Goal: Check status: Check status

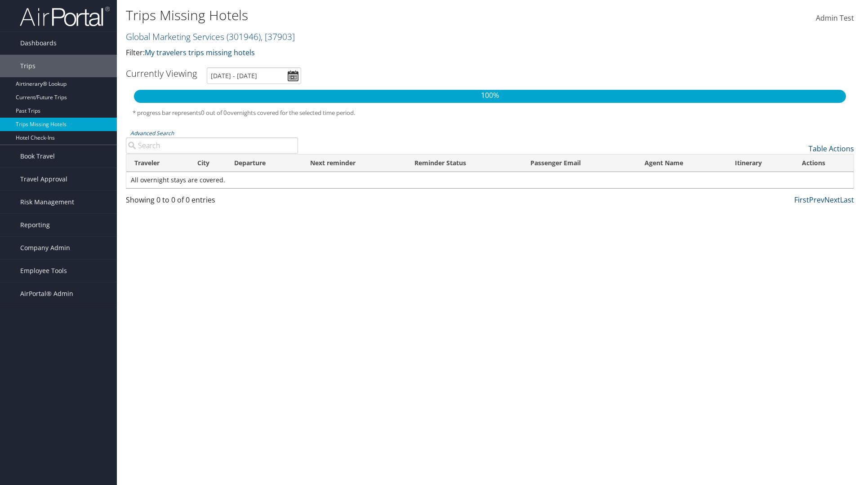
click at [174, 36] on link "Global Marketing Services ( 301946 ) , [ 37903 ]" at bounding box center [210, 37] width 169 height 12
click at [0, 0] on input "search" at bounding box center [0, 0] width 0 height 0
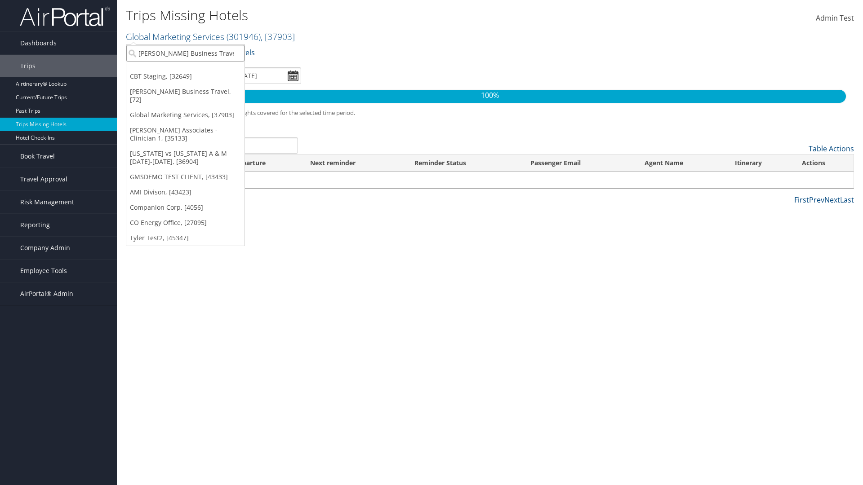
type input "[PERSON_NAME] Business Travel"
click at [198, 78] on div "Account" at bounding box center [197, 78] width 153 height 8
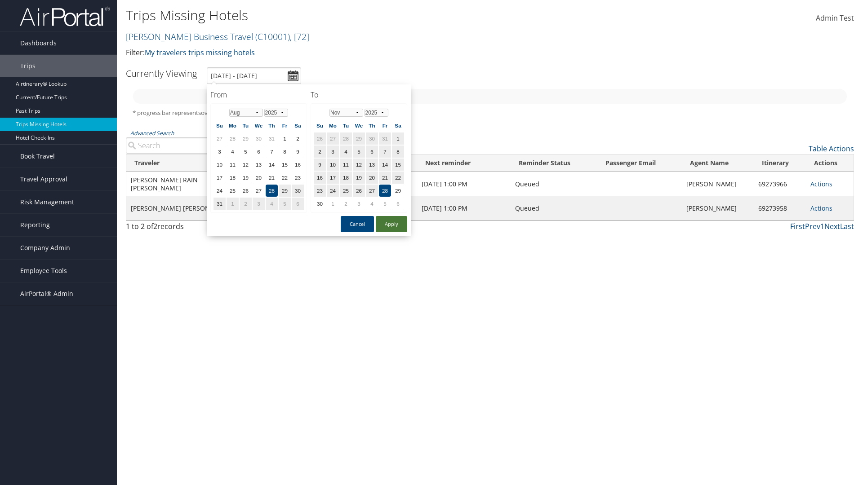
click at [391, 224] on button "Apply" at bounding box center [391, 224] width 31 height 16
type input "[DATE] - [DATE]"
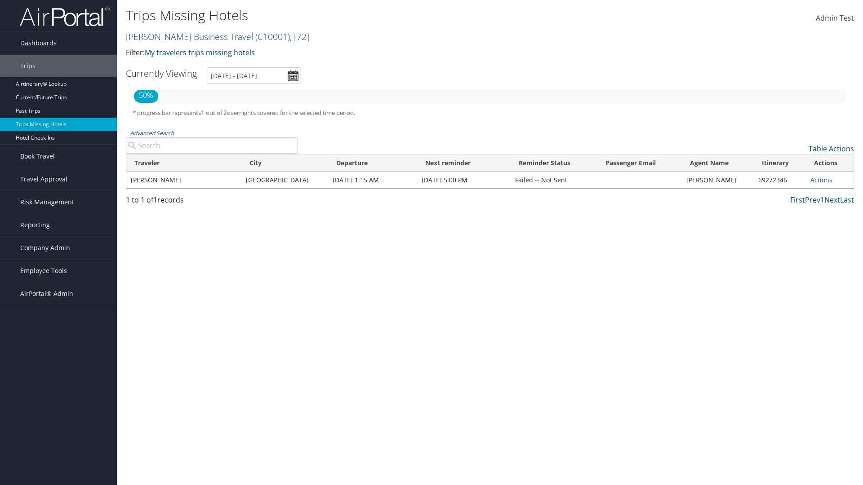
click at [152, 133] on link "Advanced Search" at bounding box center [152, 133] width 44 height 8
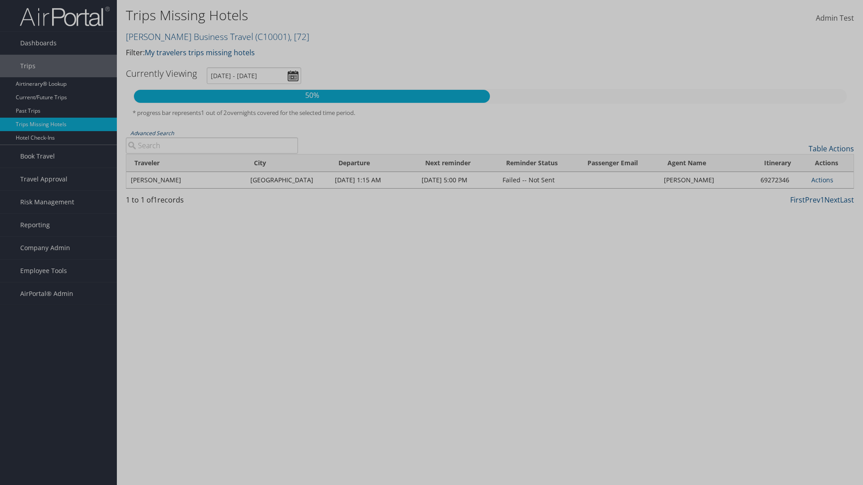
type input "[GEOGRAPHIC_DATA]"
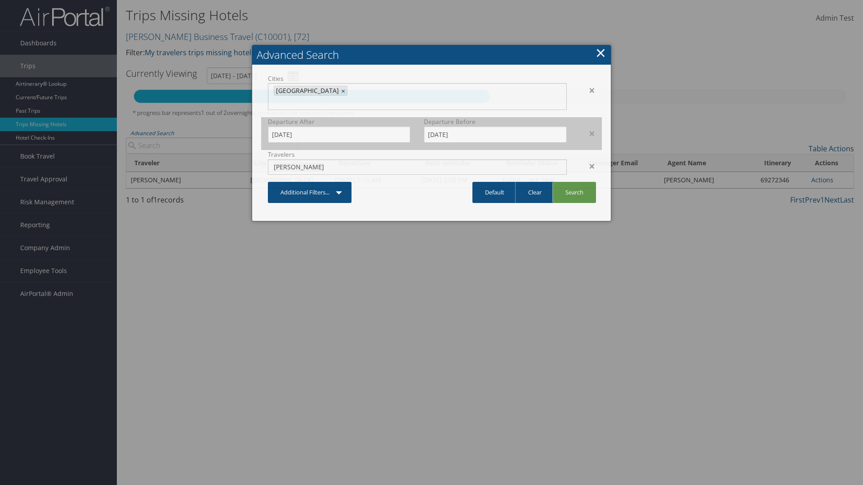
type input "[PERSON_NAME]"
click at [339, 126] on input "[DATE]" at bounding box center [339, 134] width 142 height 17
type input "[PERSON_NAME]"
type input "[DATE]"
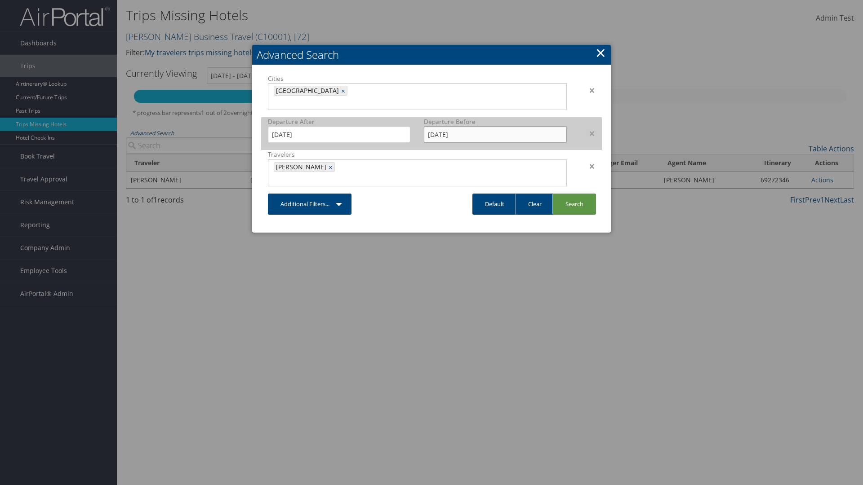
click at [495, 126] on input "[DATE]" at bounding box center [495, 134] width 142 height 17
type input "[DATE]"
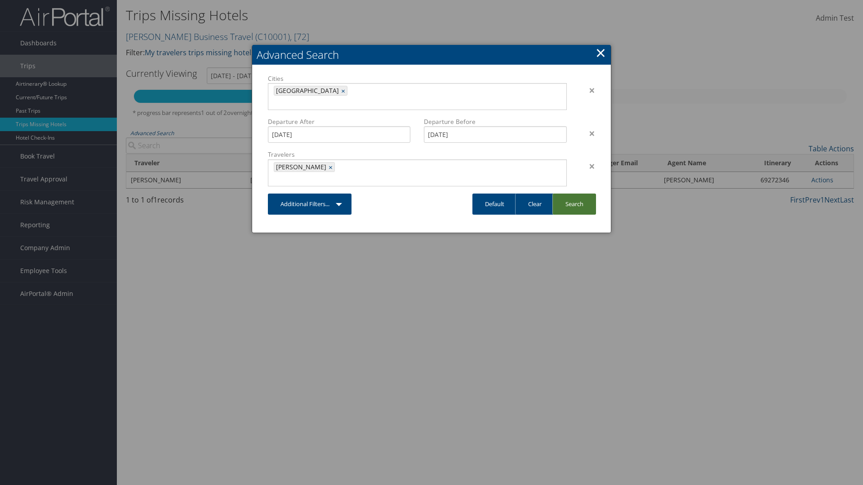
click at [574, 194] on link "Search" at bounding box center [574, 204] width 44 height 21
type input "[DATE] - [DATE]"
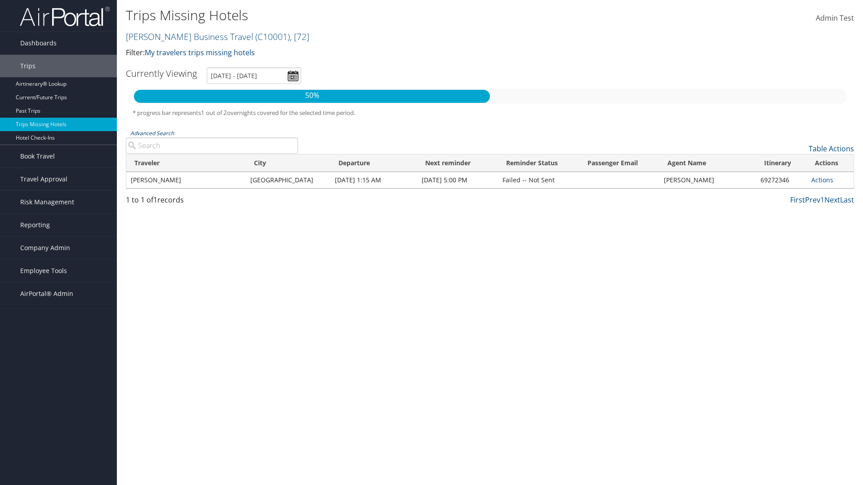
click at [152, 133] on link "Advanced Search" at bounding box center [152, 133] width 44 height 8
